Goal: Use online tool/utility: Utilize a website feature to perform a specific function

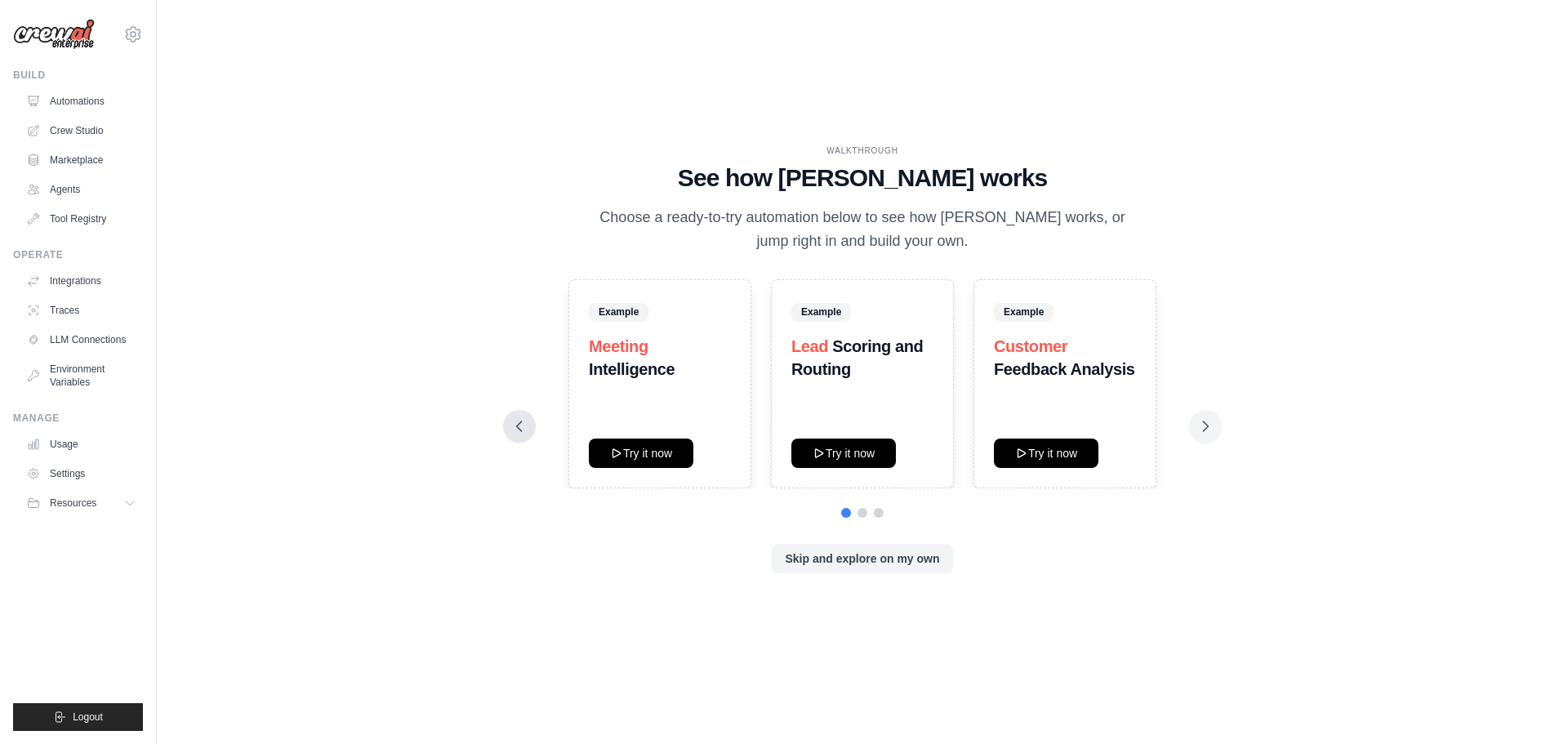
click at [516, 425] on icon at bounding box center [519, 426] width 16 height 16
click at [625, 453] on button "Try it now" at bounding box center [640, 453] width 105 height 30
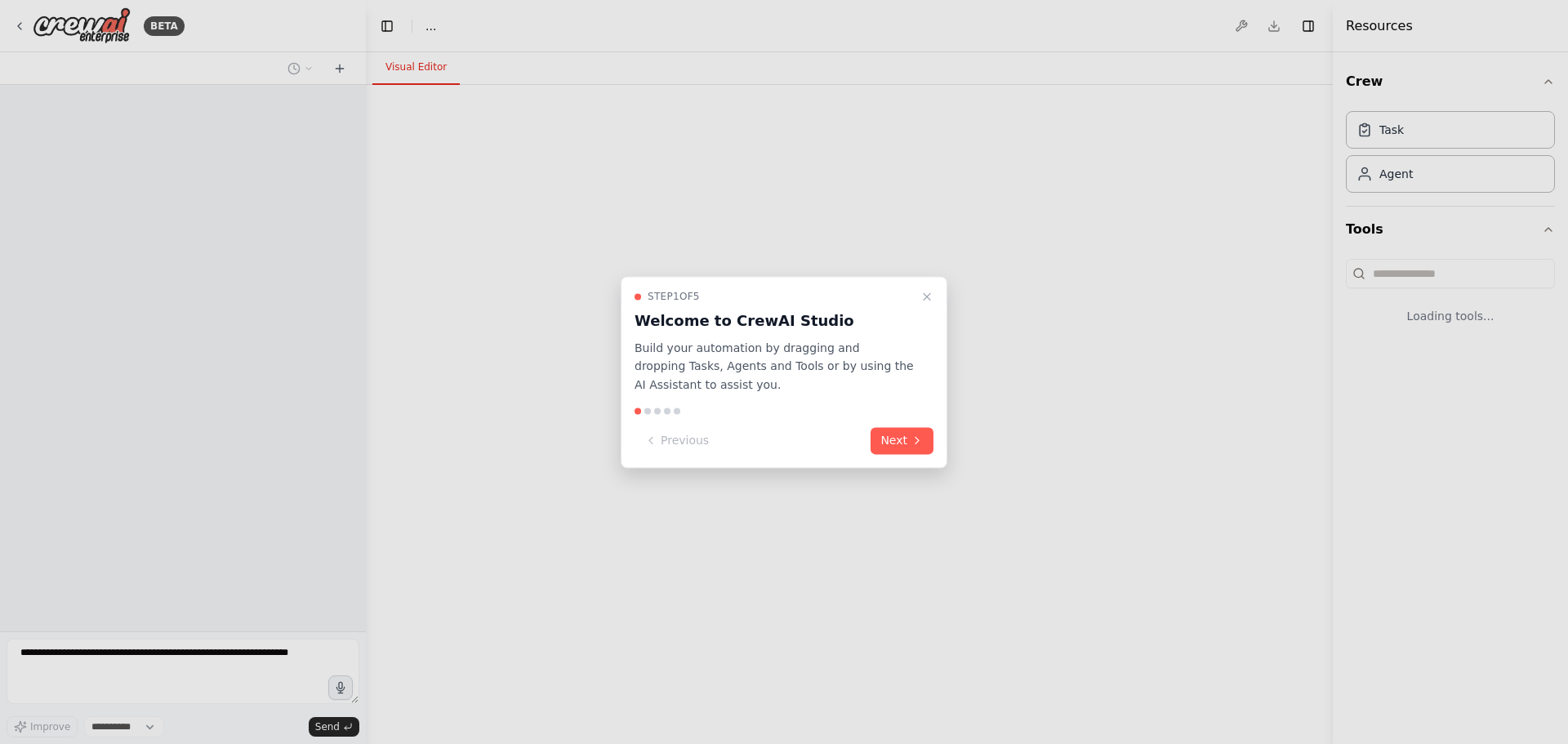
select select "****"
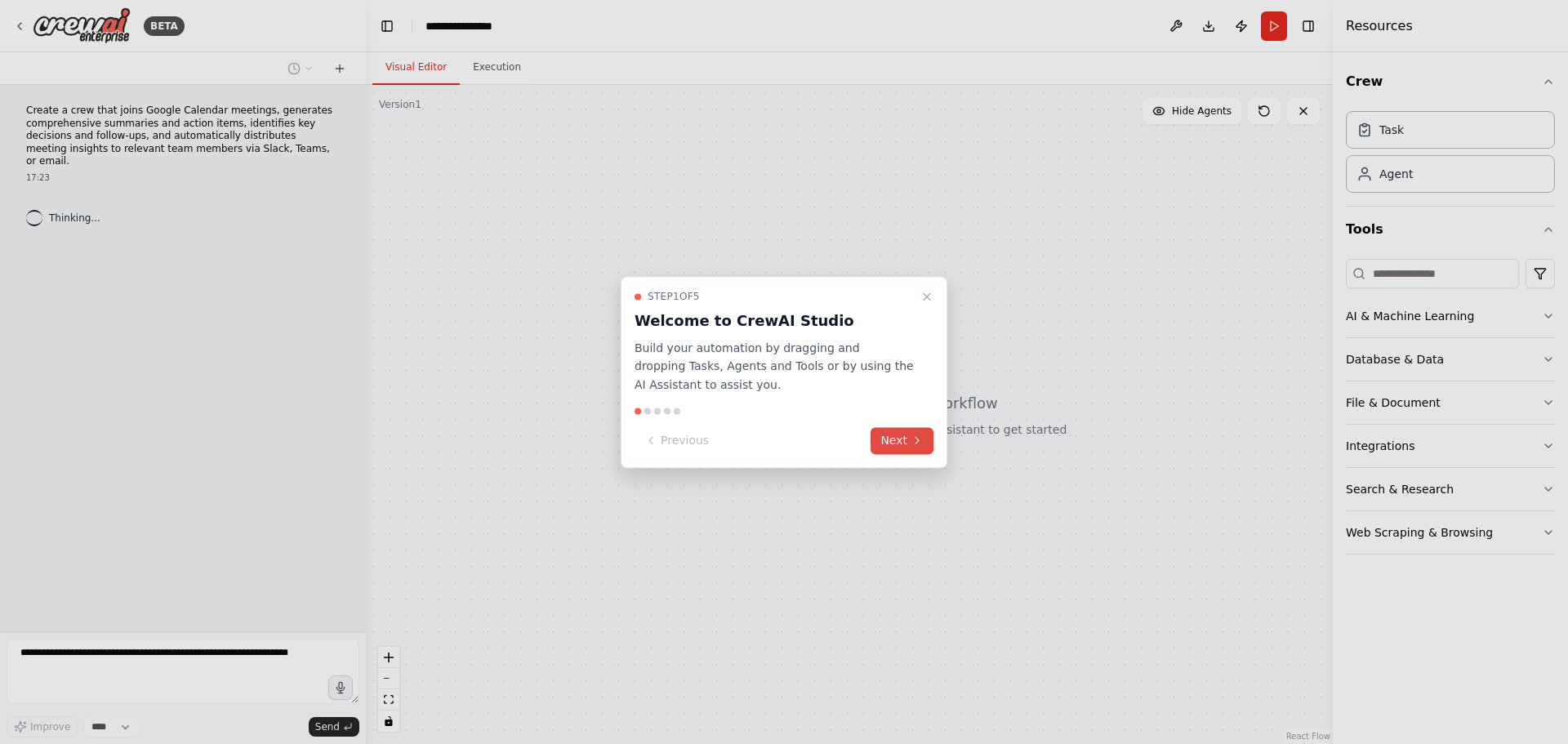
click at [908, 446] on button "Next" at bounding box center [902, 440] width 63 height 27
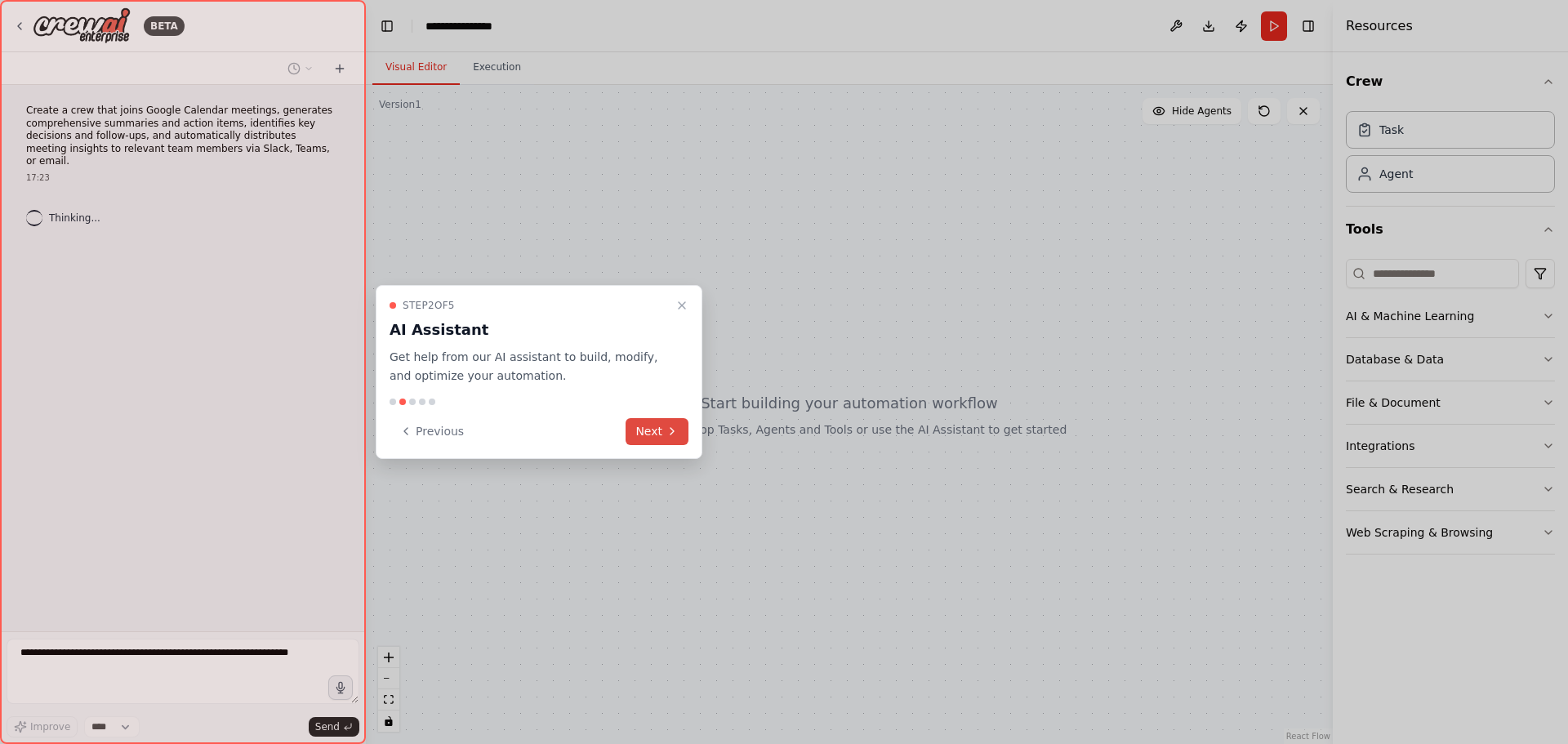
click at [643, 434] on button "Next" at bounding box center [657, 431] width 63 height 27
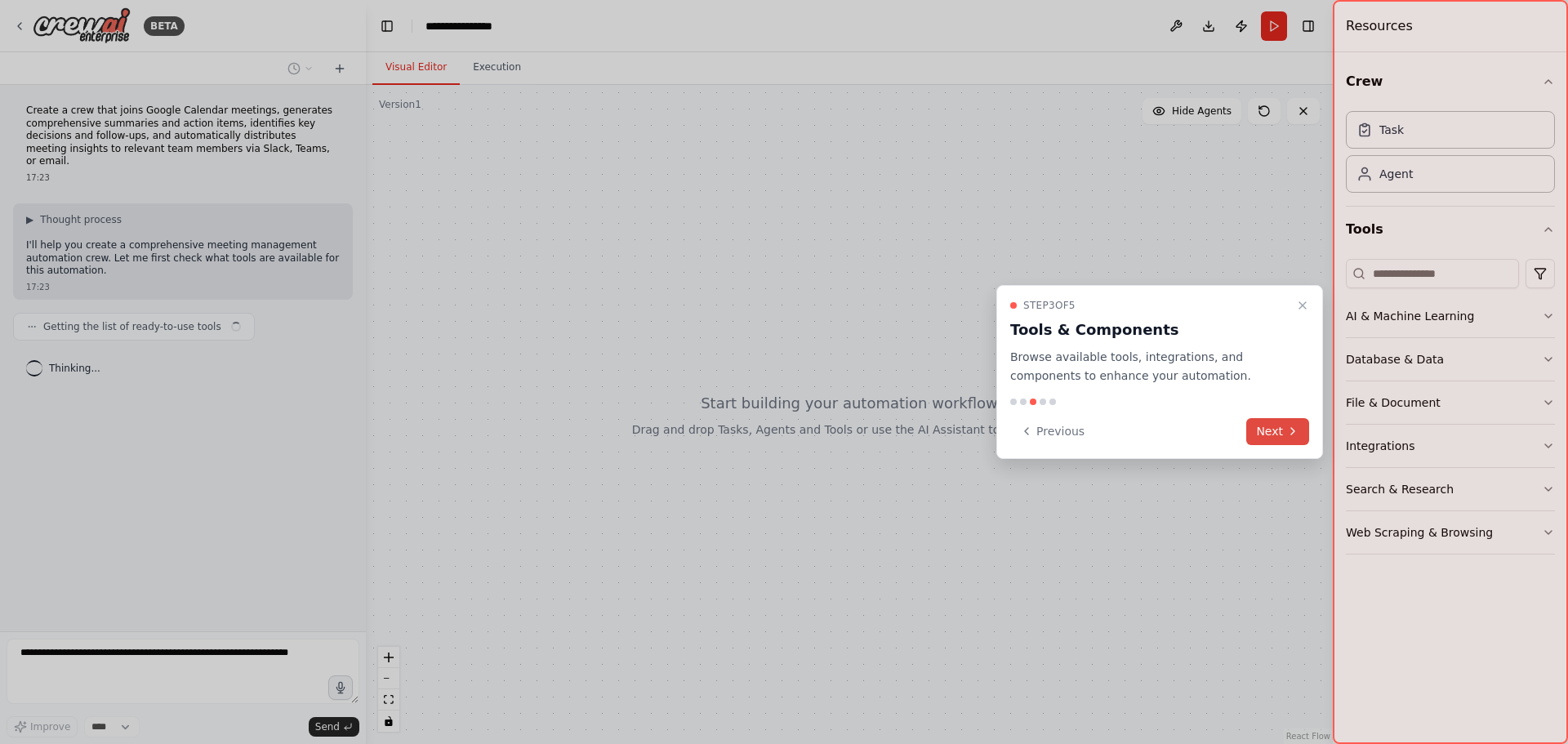
click at [1268, 437] on button "Next" at bounding box center [1277, 431] width 63 height 27
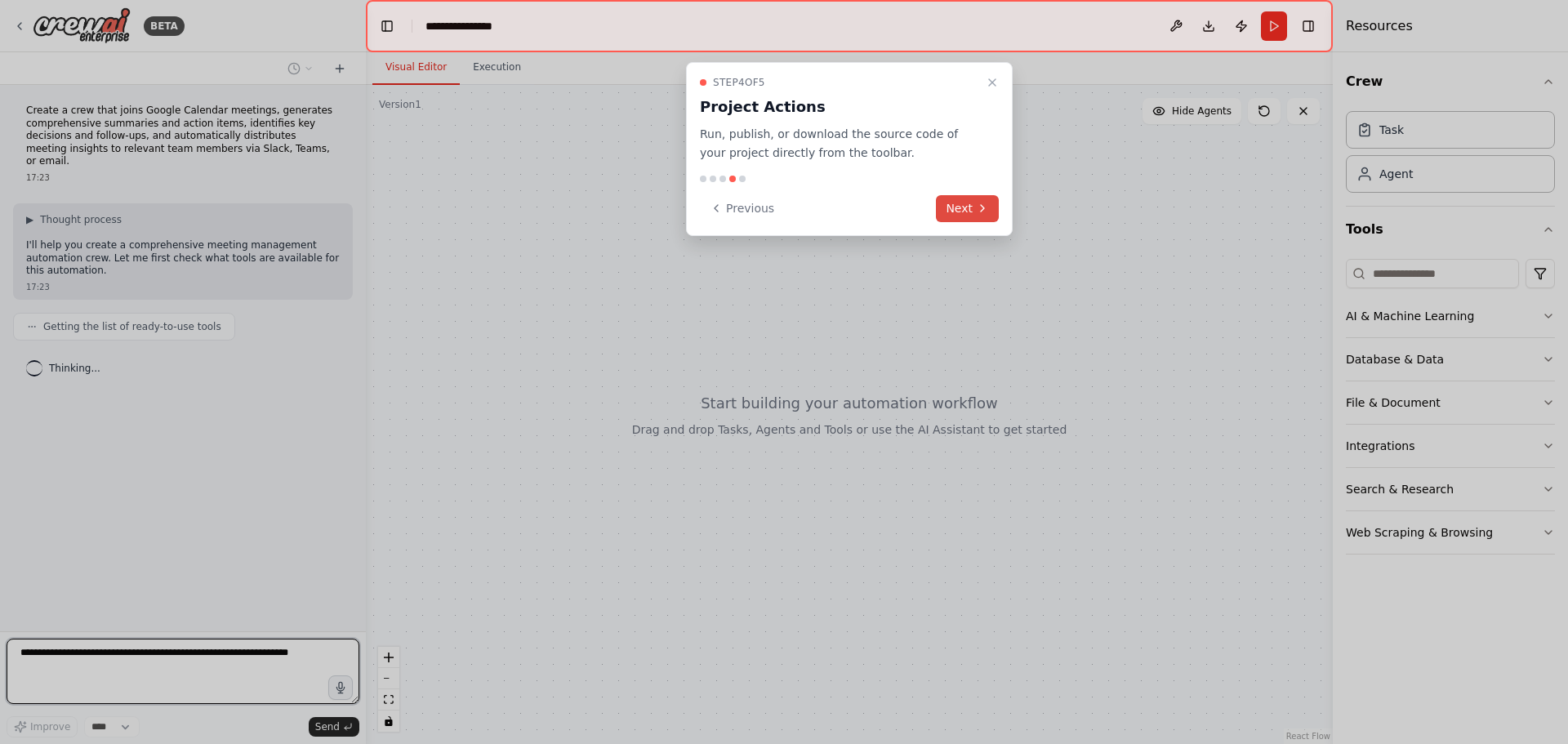
click at [954, 207] on button "Next" at bounding box center [967, 208] width 63 height 27
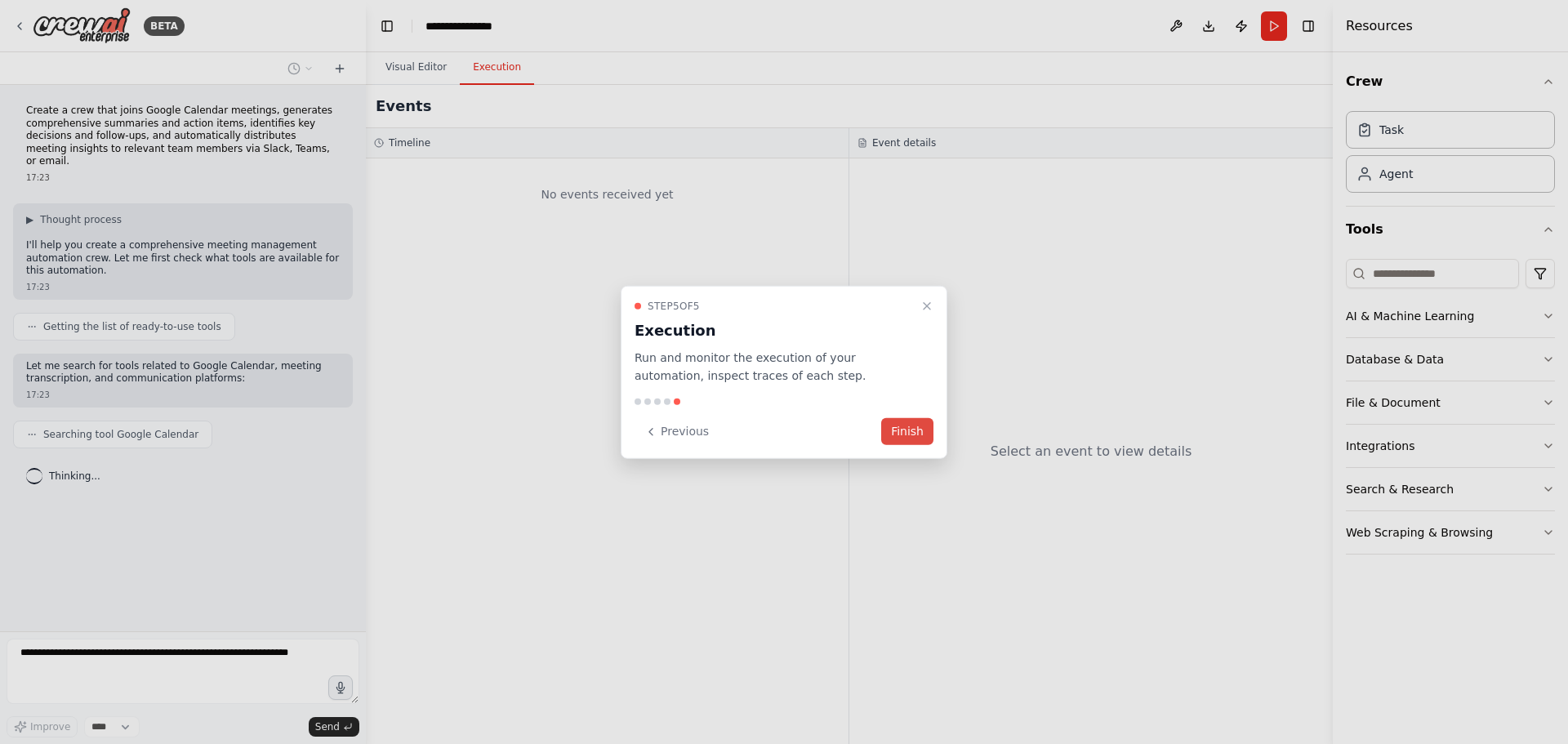
click at [900, 425] on button "Finish" at bounding box center [908, 431] width 53 height 27
